Goal: Transaction & Acquisition: Obtain resource

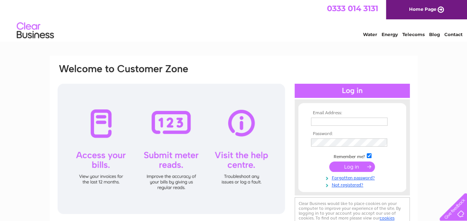
type input "michael.noisebusters@protonmail.com"
click at [349, 168] on input "submit" at bounding box center [352, 166] width 46 height 10
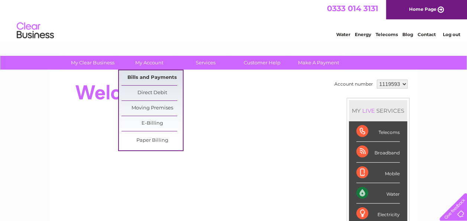
click at [148, 75] on link "Bills and Payments" at bounding box center [152, 77] width 61 height 15
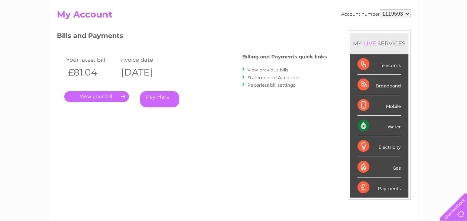
scroll to position [78, 0]
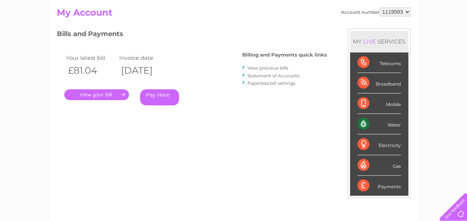
click at [264, 68] on link "View previous bills" at bounding box center [268, 68] width 41 height 6
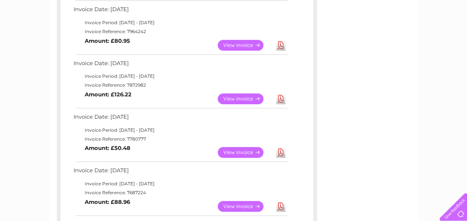
scroll to position [243, 0]
click at [280, 97] on link "Download" at bounding box center [280, 98] width 9 height 11
click at [280, 42] on link "Download" at bounding box center [280, 44] width 9 height 11
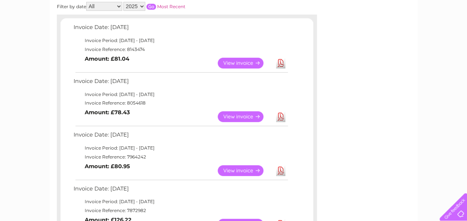
scroll to position [115, 0]
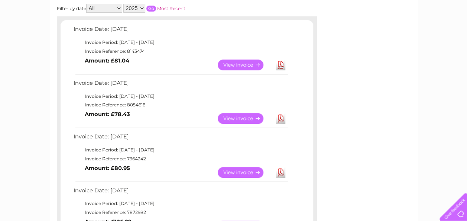
click at [281, 118] on link "Download" at bounding box center [280, 118] width 9 height 11
click at [281, 62] on link "Download" at bounding box center [280, 64] width 9 height 11
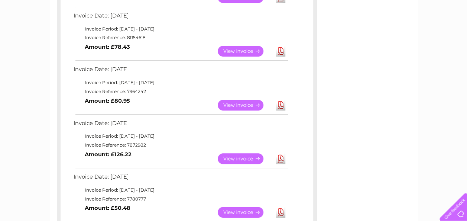
scroll to position [199, 0]
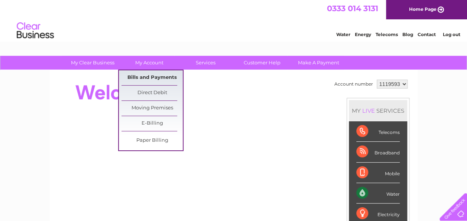
click at [145, 75] on link "Bills and Payments" at bounding box center [152, 77] width 61 height 15
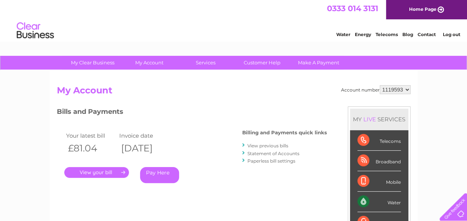
click at [269, 145] on link "View previous bills" at bounding box center [268, 146] width 41 height 6
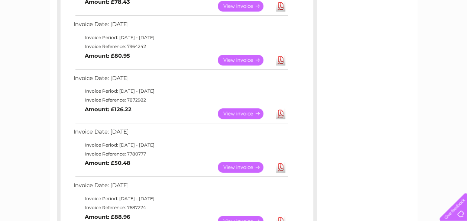
scroll to position [228, 0]
click at [284, 150] on td "Invoice Reference: 7780777" at bounding box center [180, 153] width 217 height 9
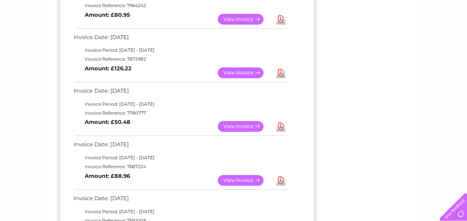
scroll to position [275, 0]
